Goal: Task Accomplishment & Management: Use online tool/utility

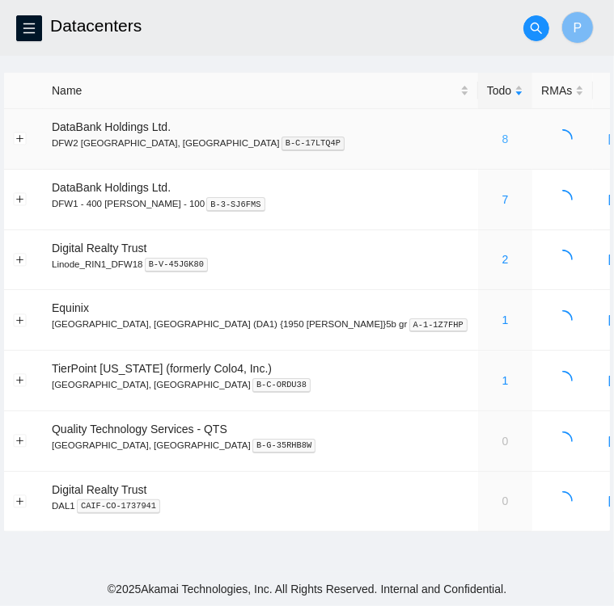
click at [502, 139] on link "8" at bounding box center [505, 139] width 6 height 13
click at [502, 137] on link "8" at bounding box center [505, 139] width 6 height 13
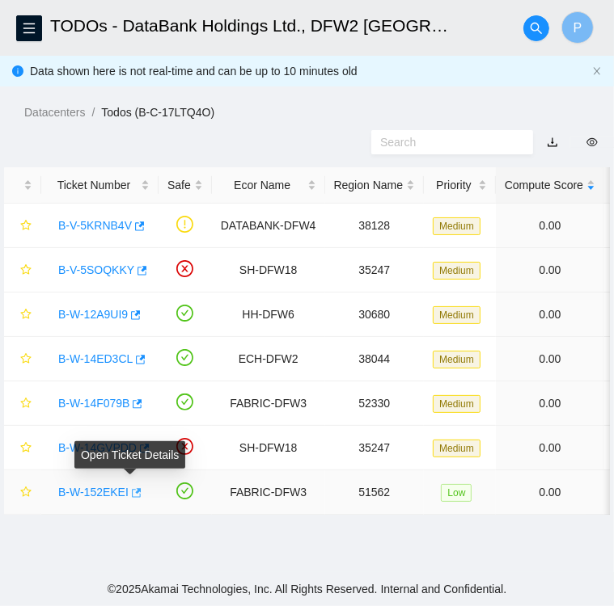
click at [130, 492] on icon "button" at bounding box center [134, 493] width 11 height 11
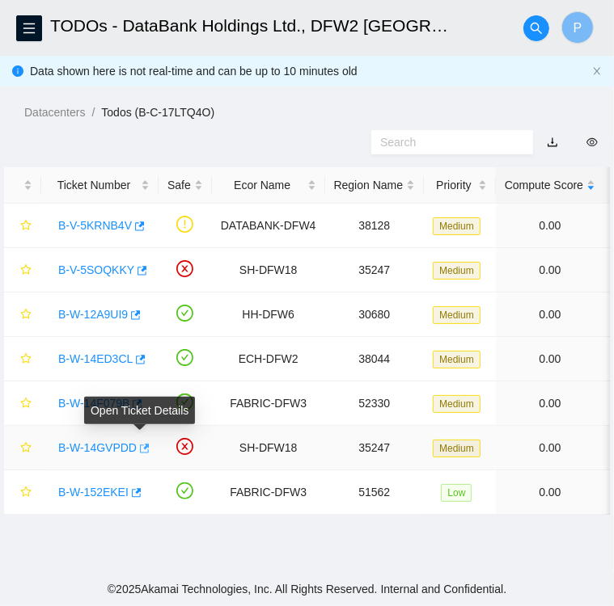
click at [138, 448] on icon "button" at bounding box center [142, 448] width 11 height 11
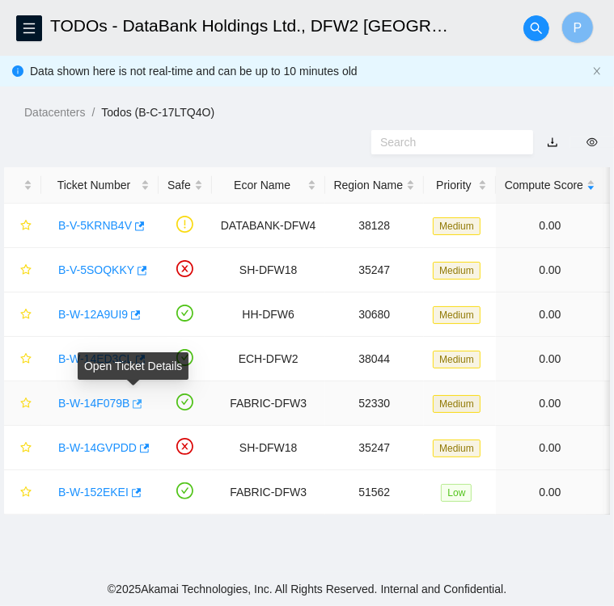
click at [133, 404] on icon "button" at bounding box center [135, 404] width 11 height 11
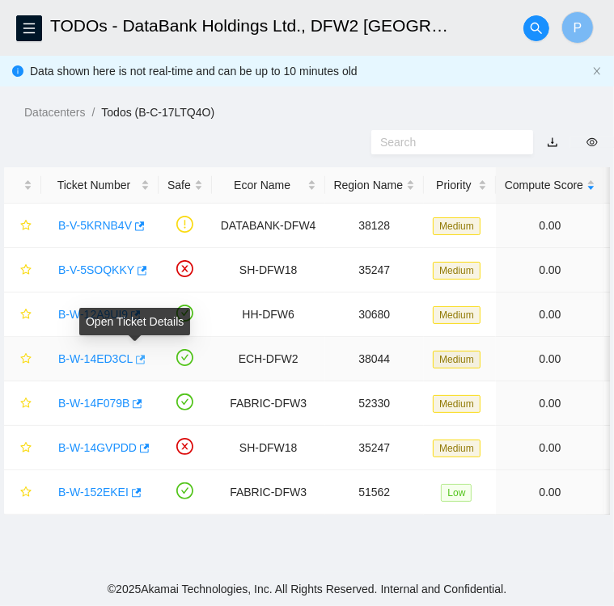
click at [136, 357] on icon "button" at bounding box center [141, 359] width 10 height 9
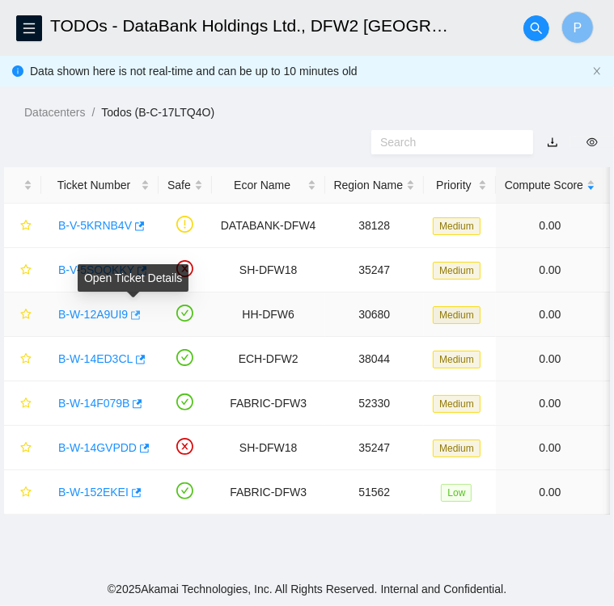
click at [137, 314] on icon "button" at bounding box center [136, 315] width 10 height 9
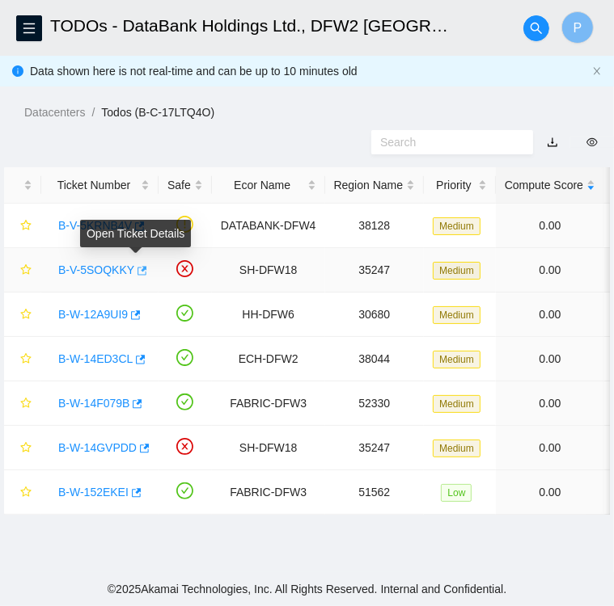
click at [137, 277] on span "button" at bounding box center [140, 271] width 11 height 13
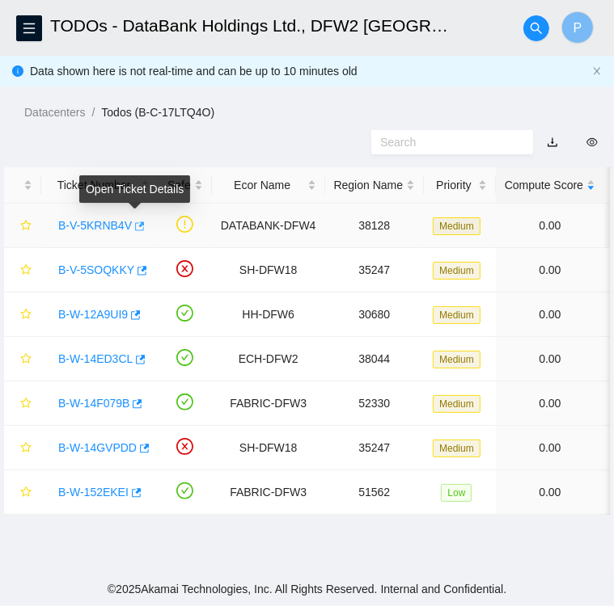
click at [133, 227] on icon "button" at bounding box center [138, 226] width 11 height 11
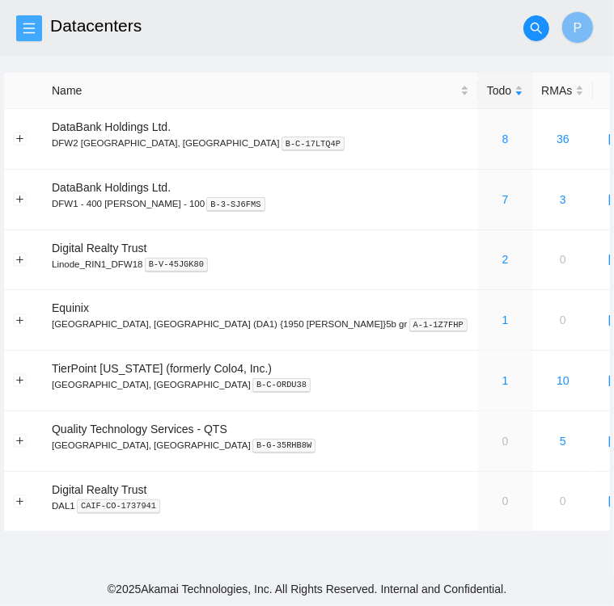
click at [27, 27] on icon "menu" at bounding box center [29, 28] width 13 height 13
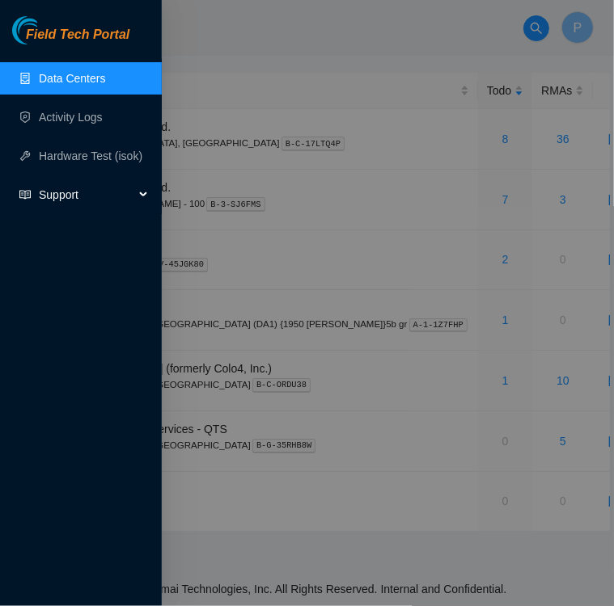
click at [49, 196] on span "Support" at bounding box center [86, 195] width 95 height 32
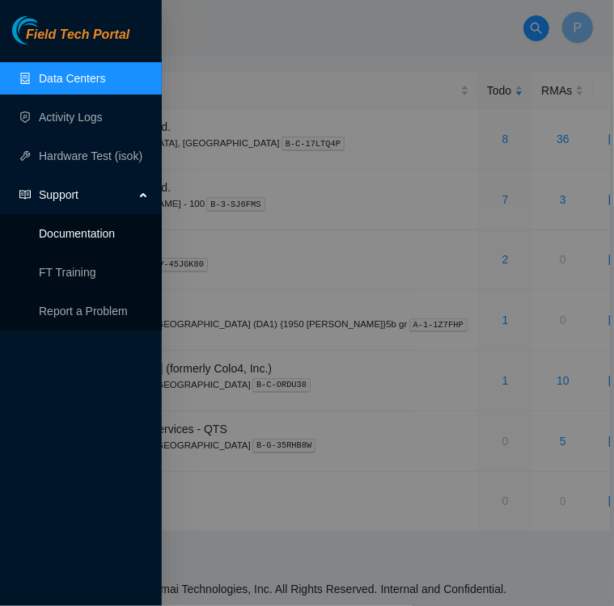
click at [61, 235] on link "Documentation" at bounding box center [77, 233] width 76 height 13
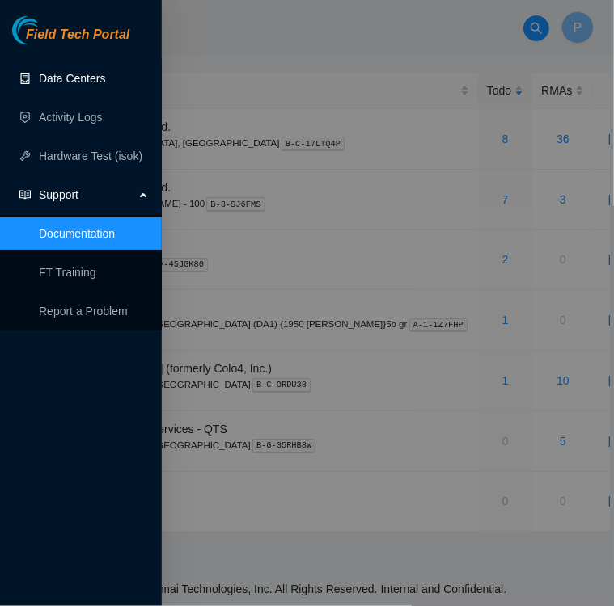
click at [73, 79] on link "Data Centers" at bounding box center [72, 78] width 66 height 13
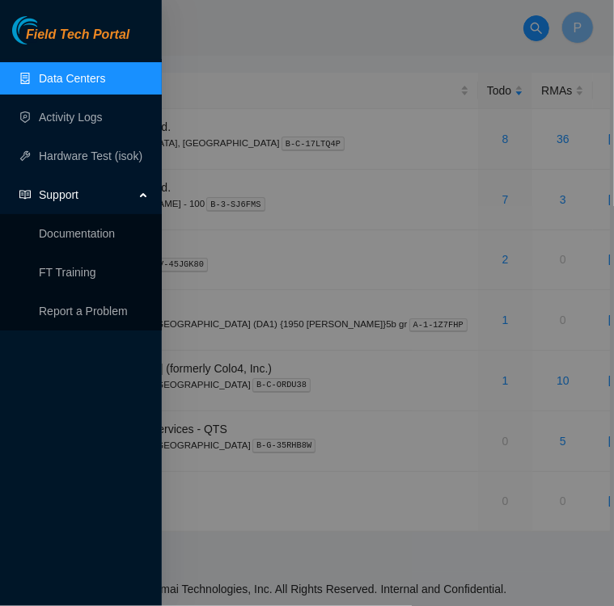
click at [73, 79] on link "Data Centers" at bounding box center [72, 78] width 66 height 13
click at [184, 61] on div at bounding box center [307, 303] width 614 height 606
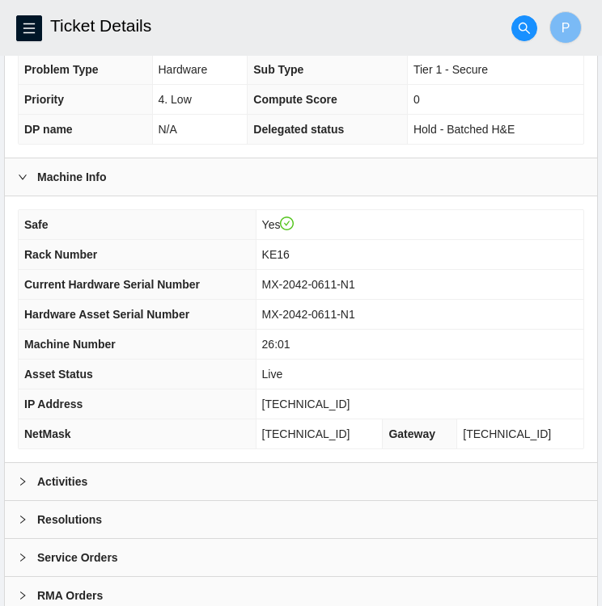
scroll to position [378, 0]
click at [70, 483] on b "Activities" at bounding box center [62, 482] width 50 height 18
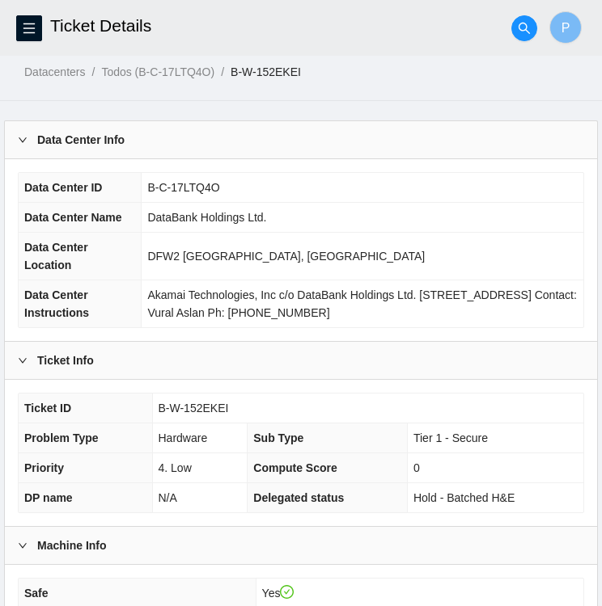
scroll to position [0, 0]
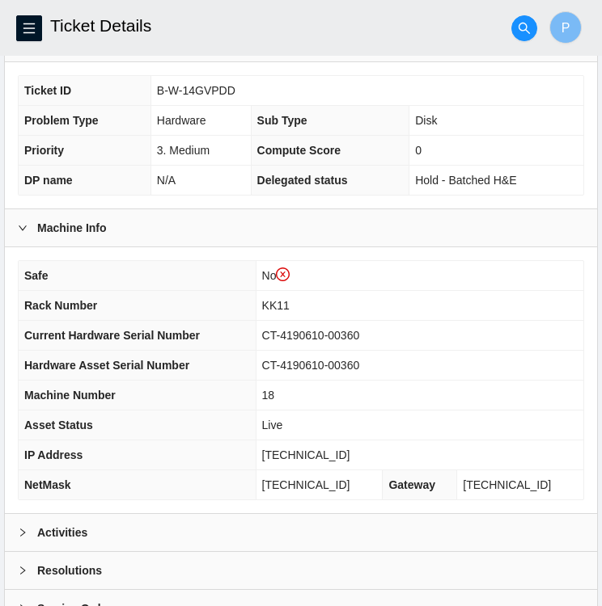
scroll to position [451, 0]
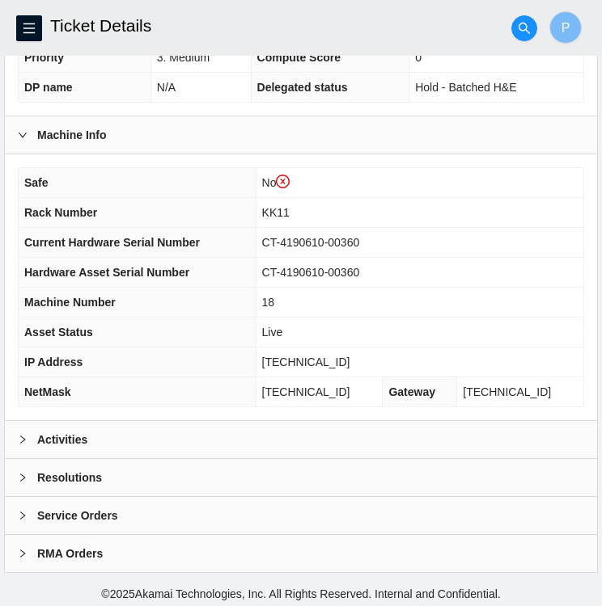
click at [139, 442] on div "Activities" at bounding box center [301, 439] width 592 height 37
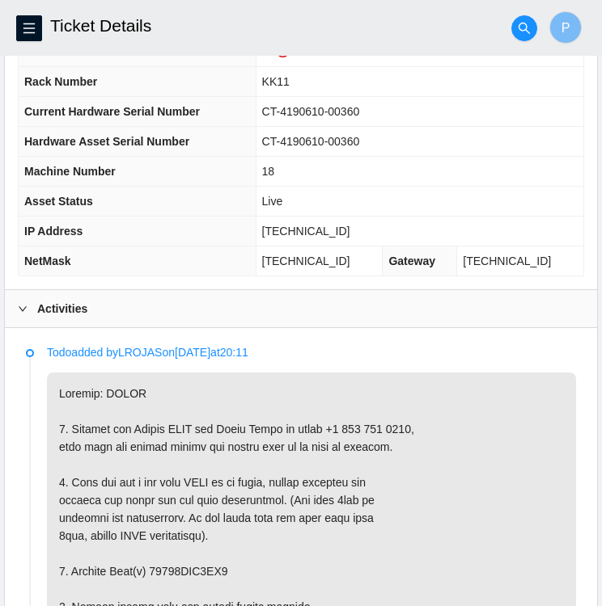
scroll to position [580, 0]
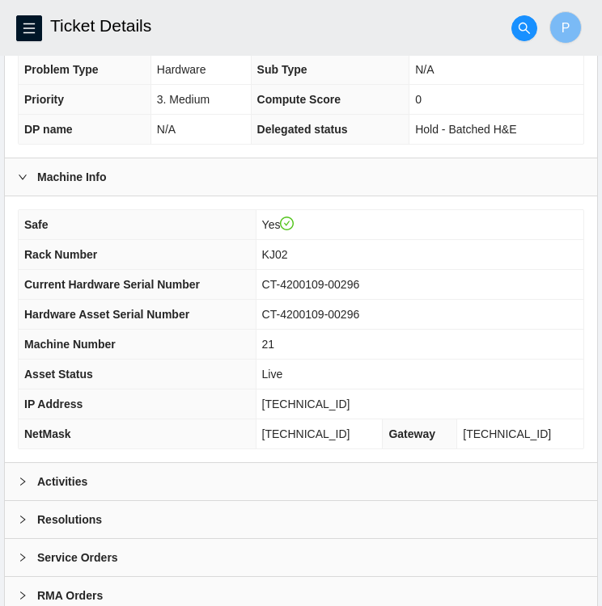
scroll to position [378, 0]
click at [184, 469] on div "Activities" at bounding box center [301, 481] width 592 height 37
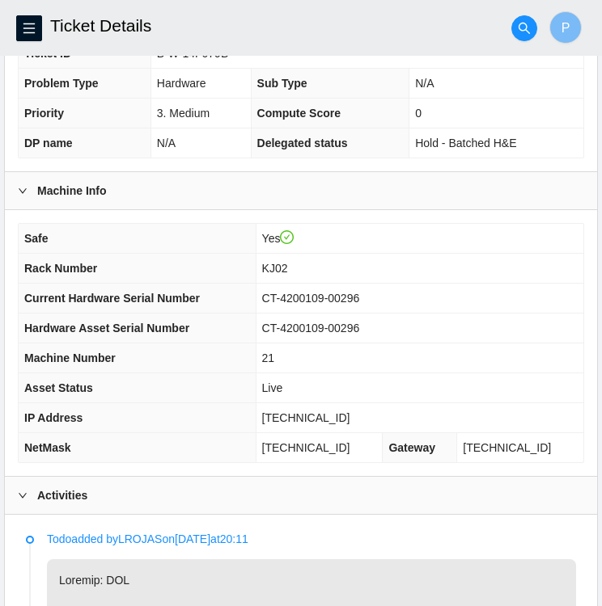
scroll to position [355, 0]
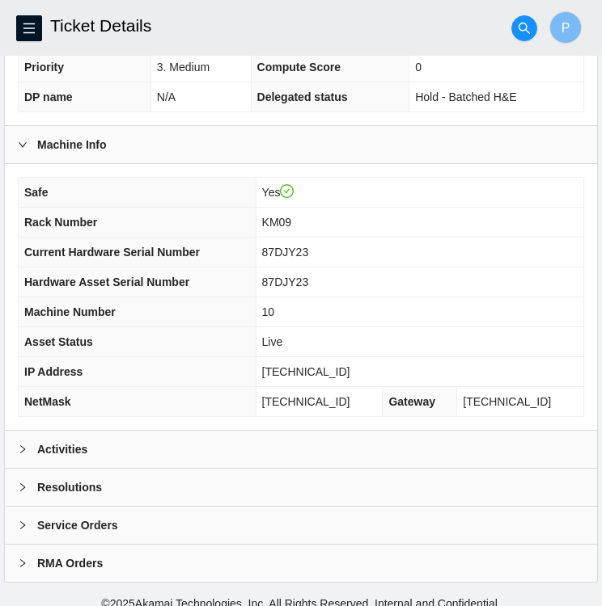
scroll to position [421, 0]
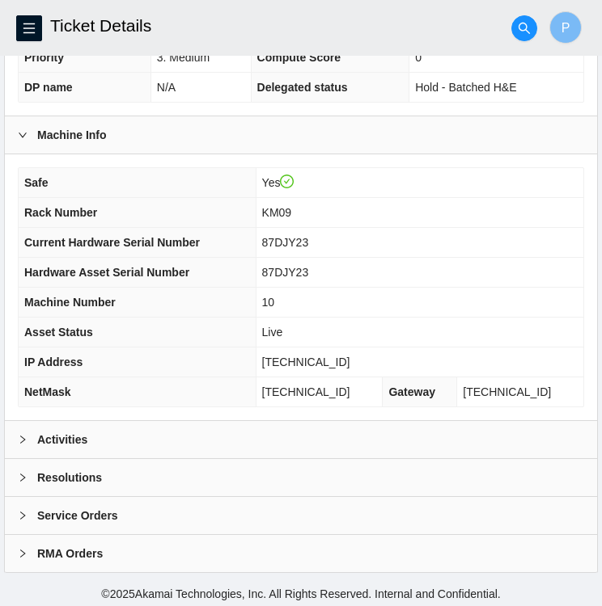
click at [37, 436] on b "Activities" at bounding box center [62, 440] width 50 height 18
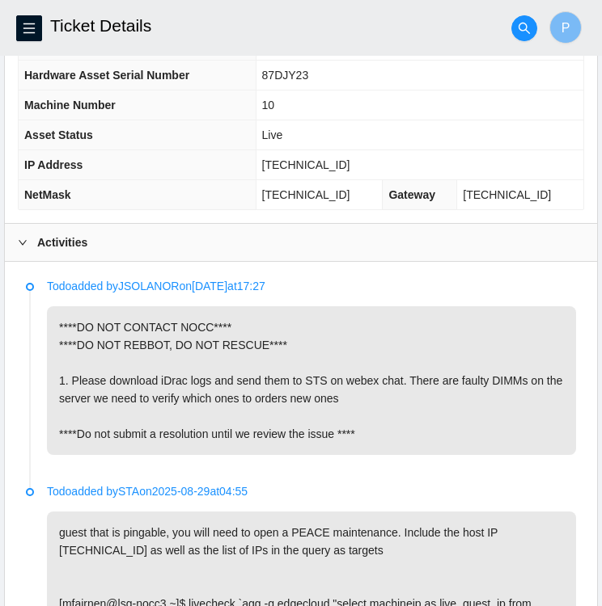
scroll to position [621, 0]
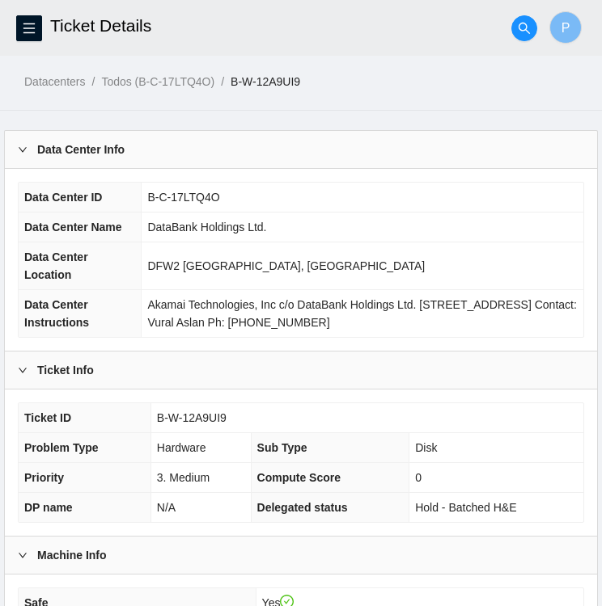
click at [142, 314] on td "Akamai Technologies, Inc c/o DataBank Holdings Ltd. [STREET_ADDRESS] Contact: V…" at bounding box center [363, 314] width 442 height 48
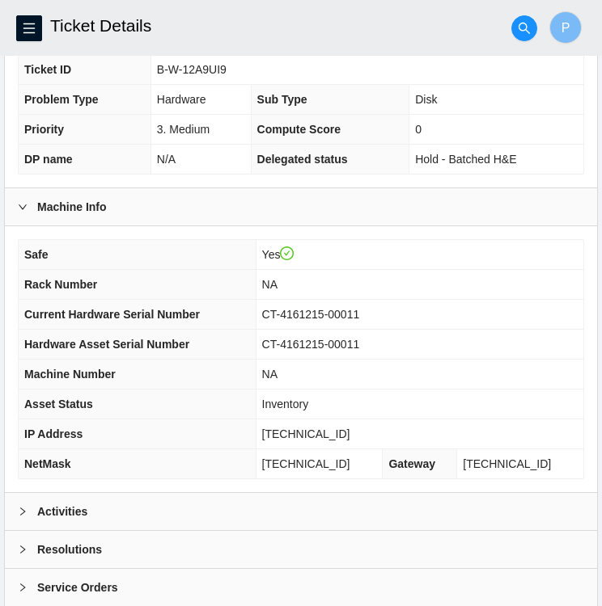
scroll to position [421, 0]
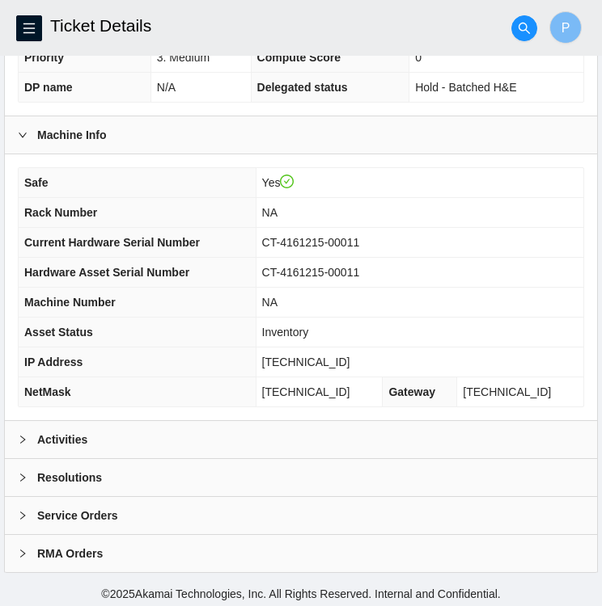
click at [85, 440] on b "Activities" at bounding box center [62, 440] width 50 height 18
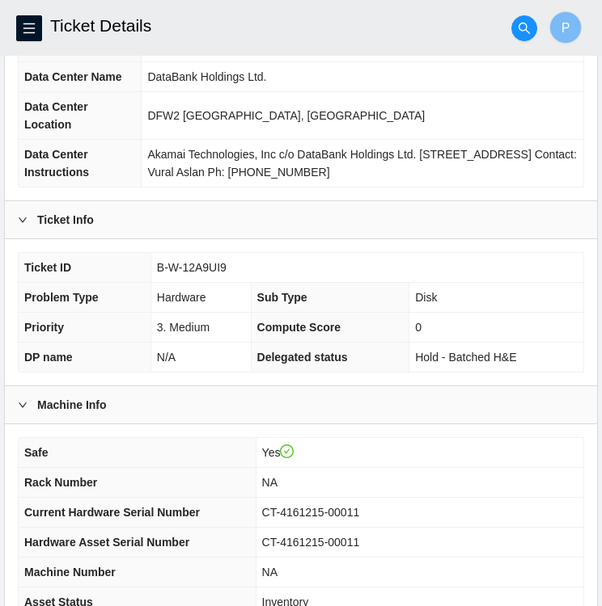
scroll to position [0, 0]
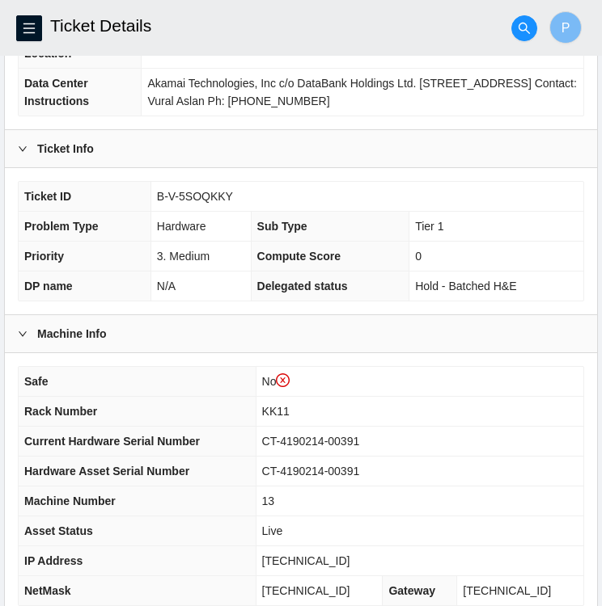
scroll to position [451, 0]
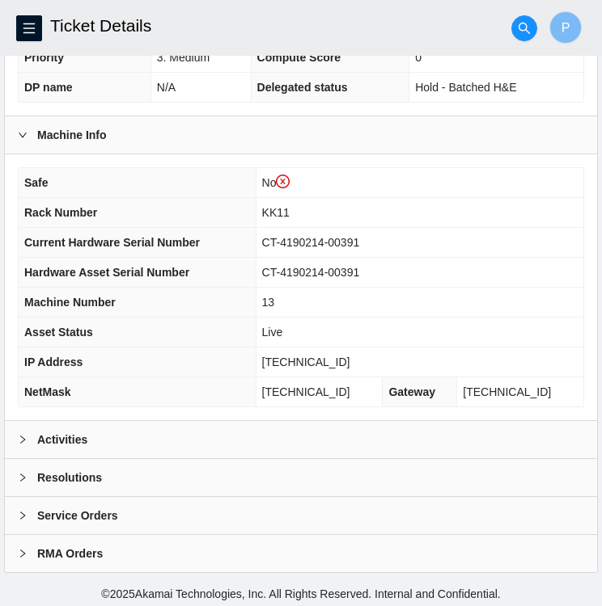
click at [23, 435] on icon "right" at bounding box center [23, 440] width 10 height 10
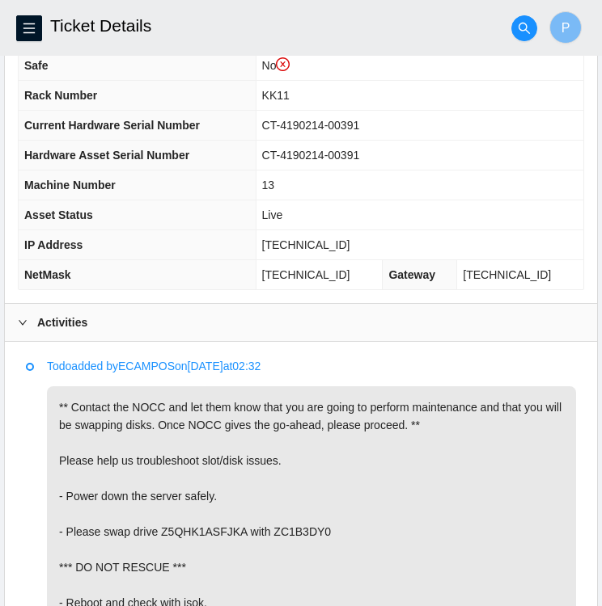
scroll to position [568, 0]
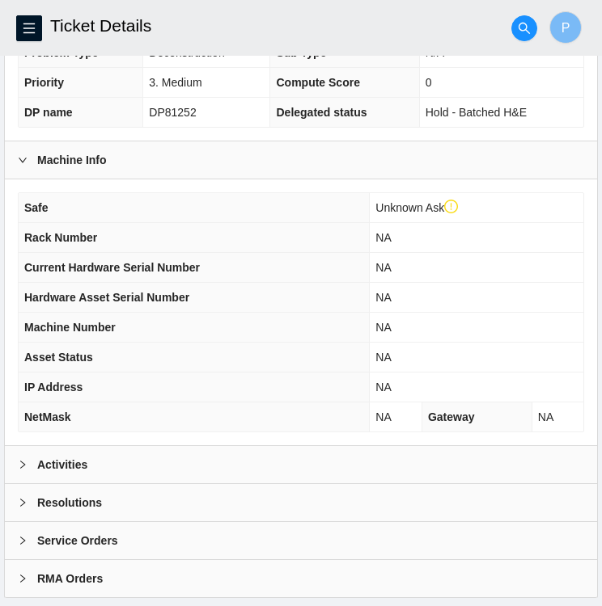
scroll to position [451, 0]
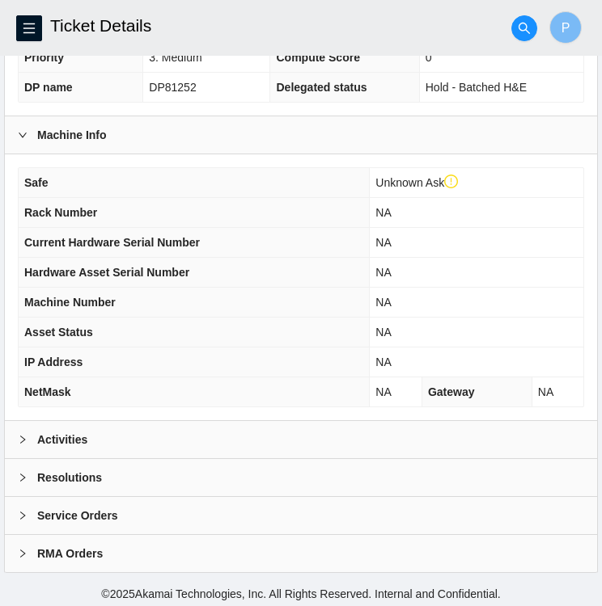
click at [30, 441] on div at bounding box center [27, 440] width 19 height 18
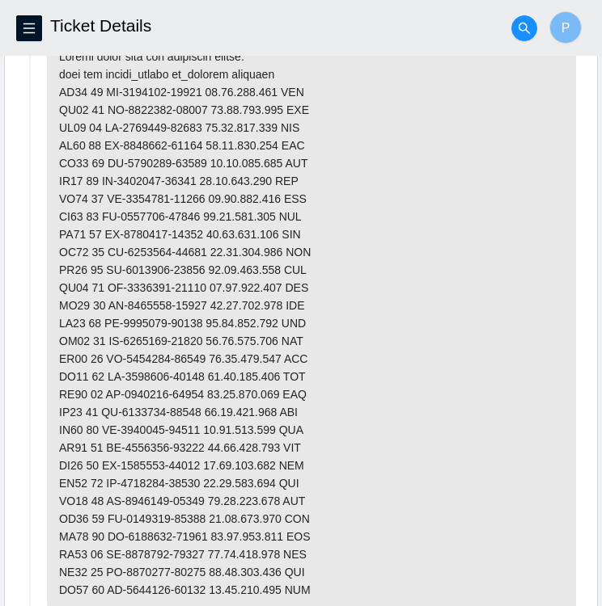
scroll to position [919, 0]
